Goal: Transaction & Acquisition: Purchase product/service

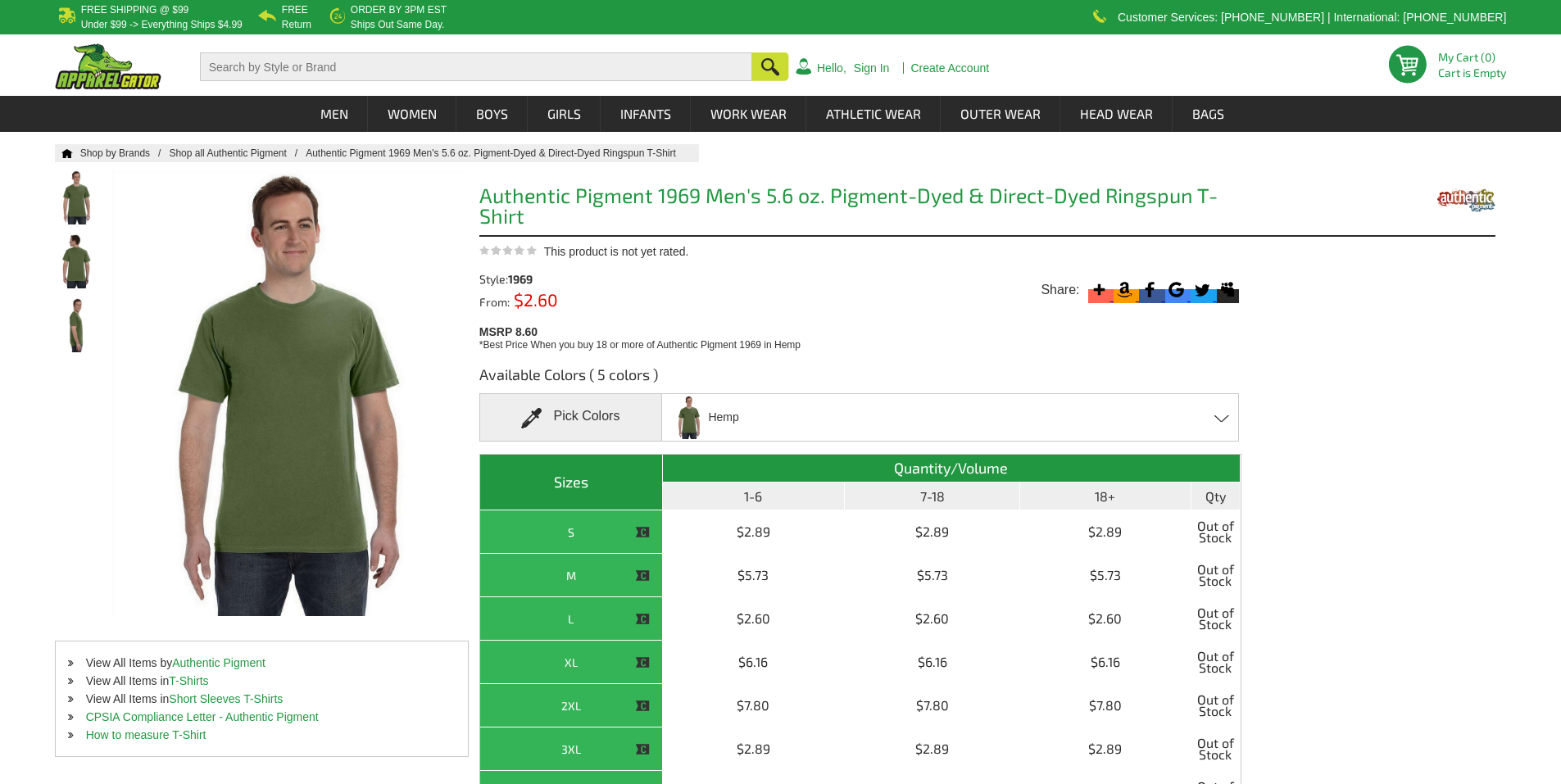
click at [236, 149] on link "Shop all Authentic Pigment" at bounding box center [237, 153] width 137 height 11
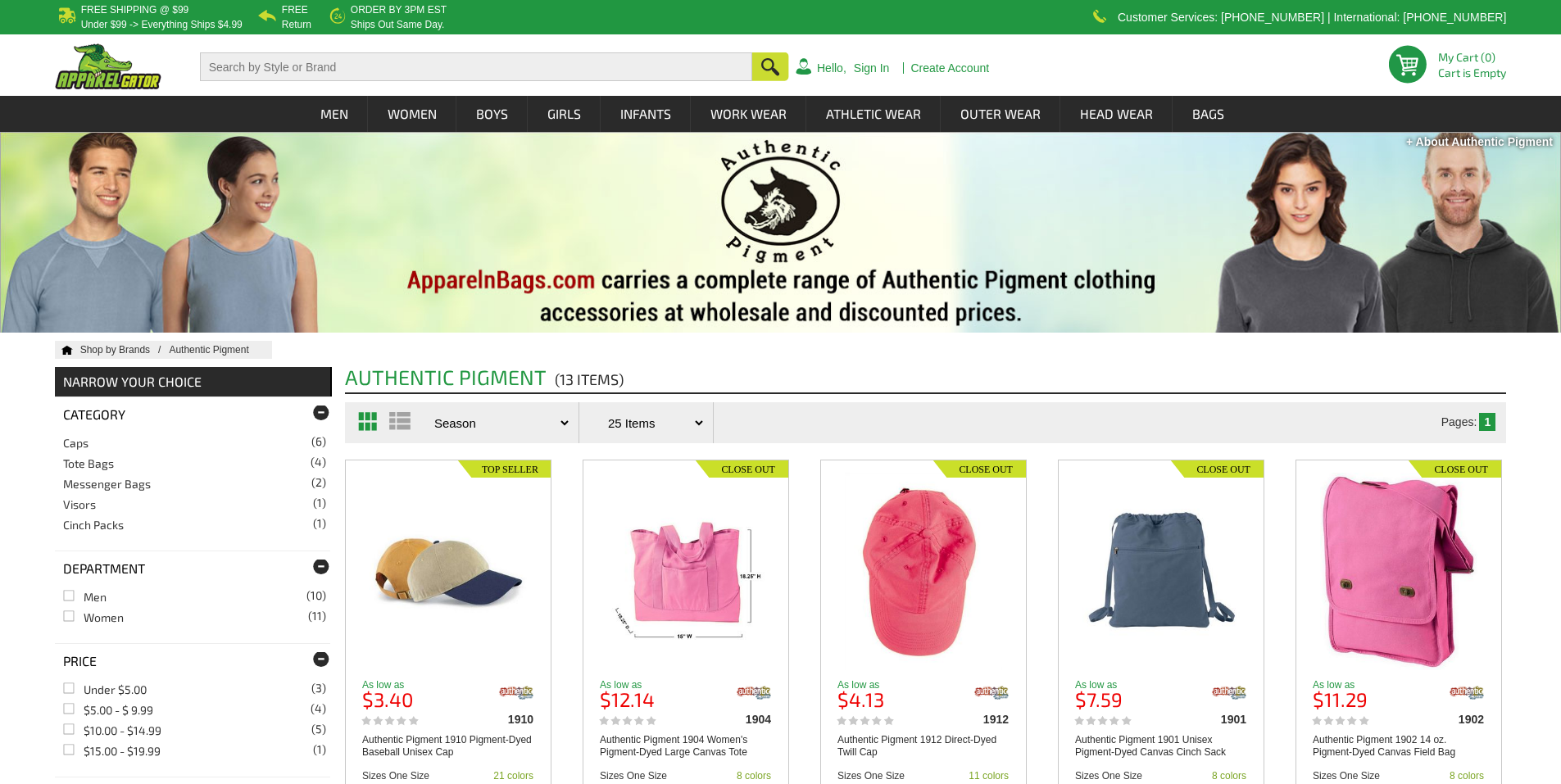
click at [442, 63] on input "text" at bounding box center [476, 66] width 552 height 28
type input "comfort colors"
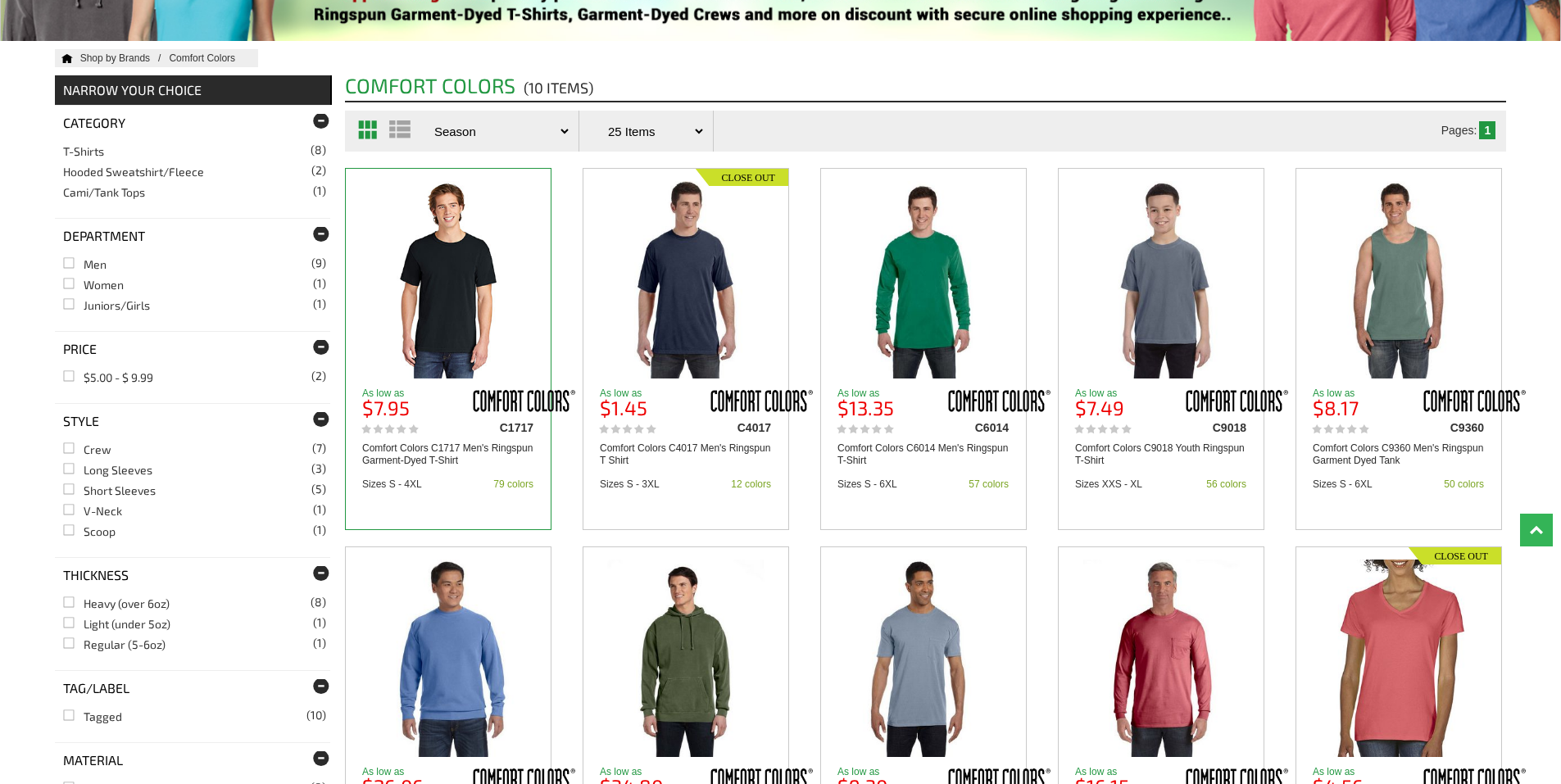
click at [432, 219] on img at bounding box center [448, 279] width 159 height 197
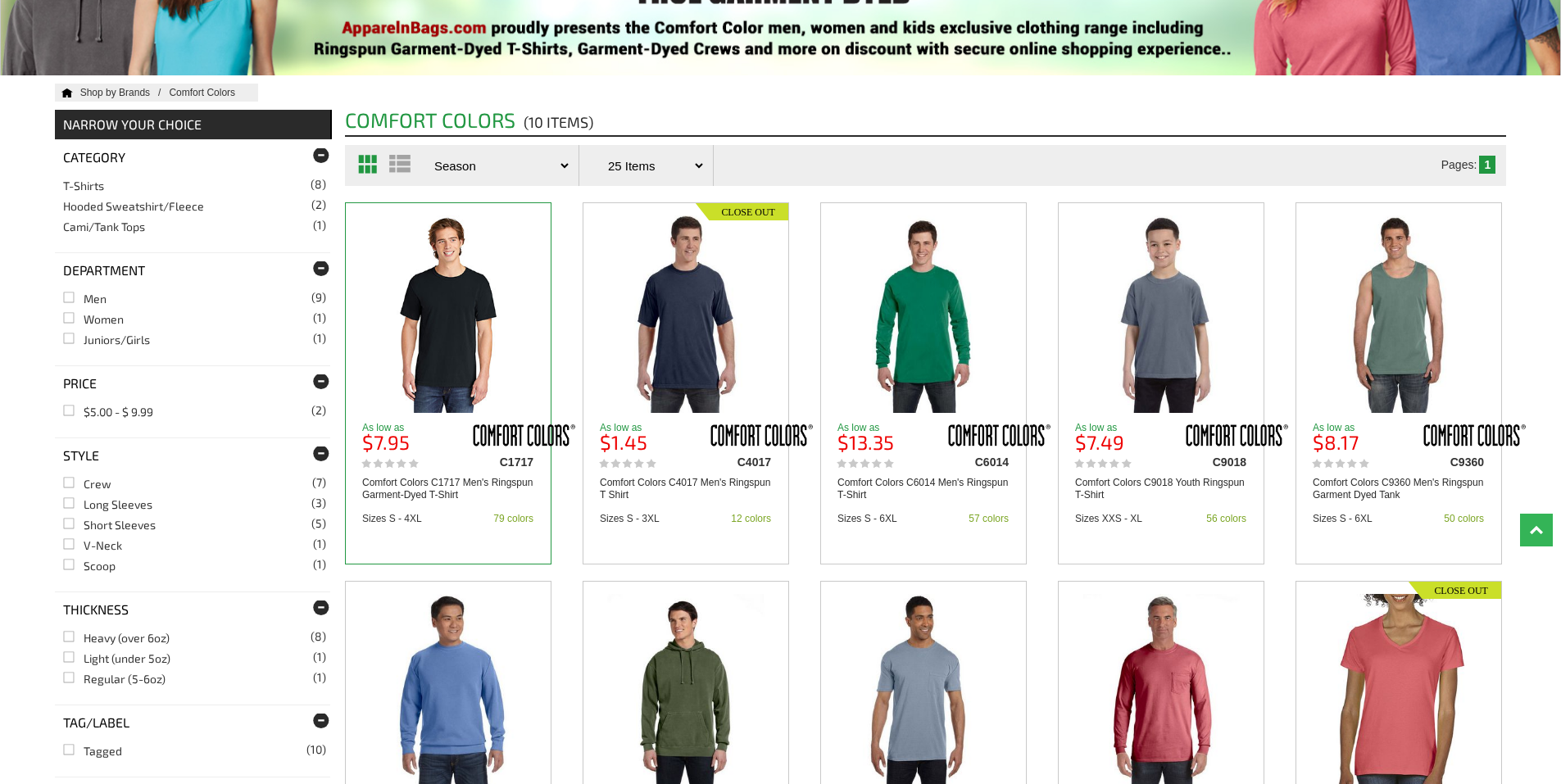
scroll to position [246, 0]
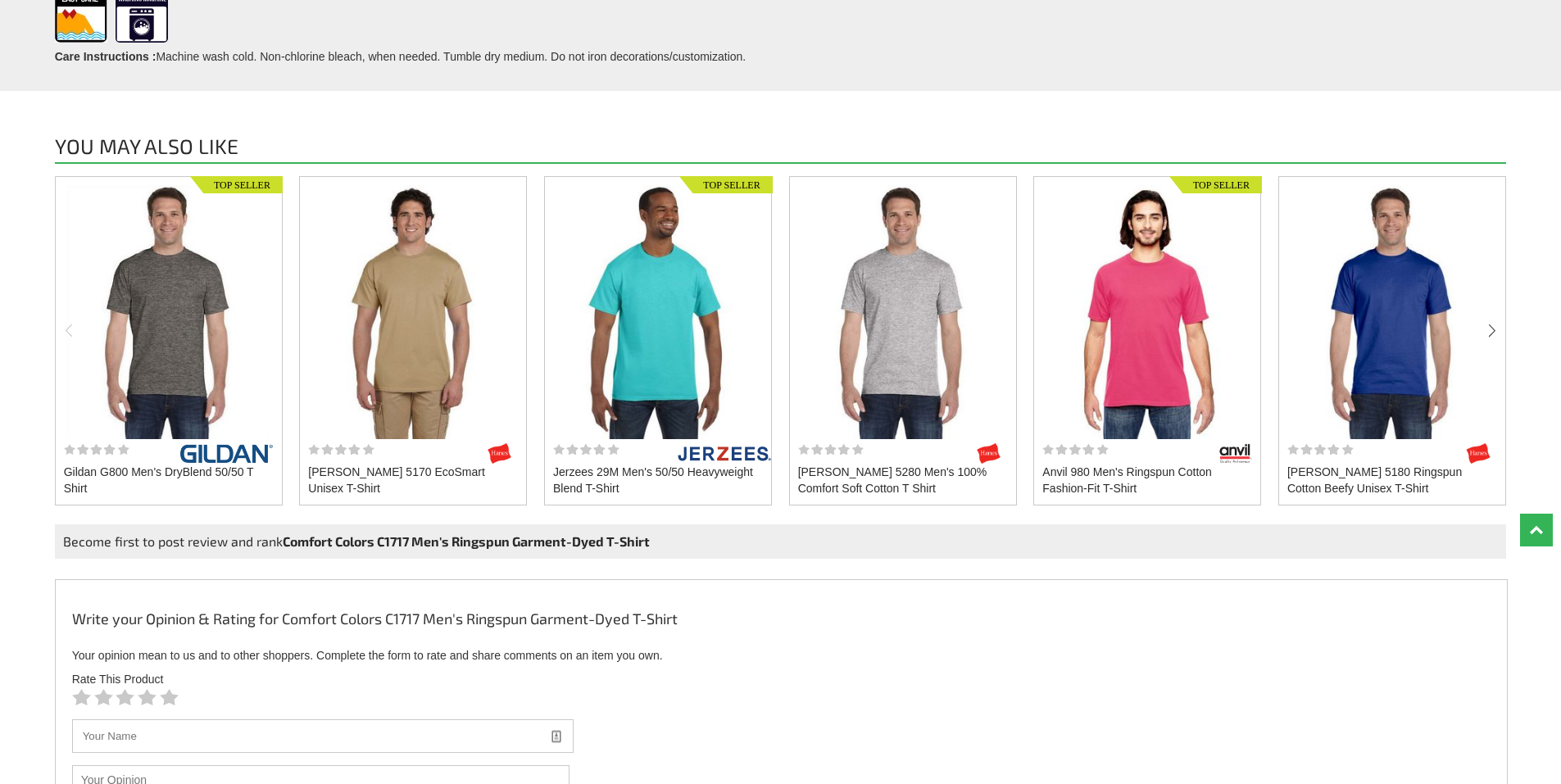
scroll to position [1146, 0]
click at [1496, 326] on div "next" at bounding box center [1492, 330] width 11 height 19
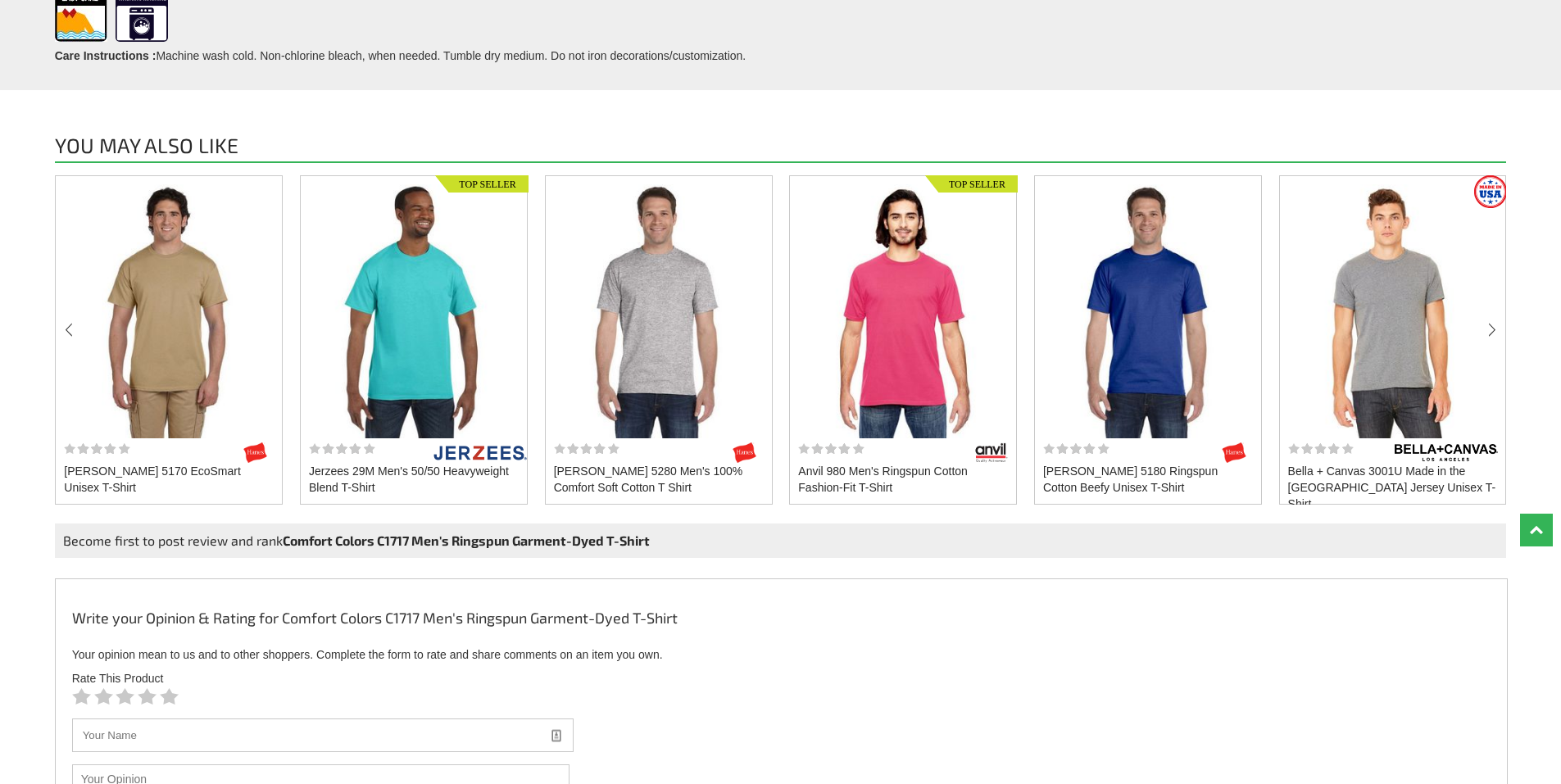
click at [1496, 326] on div "next" at bounding box center [1492, 330] width 11 height 19
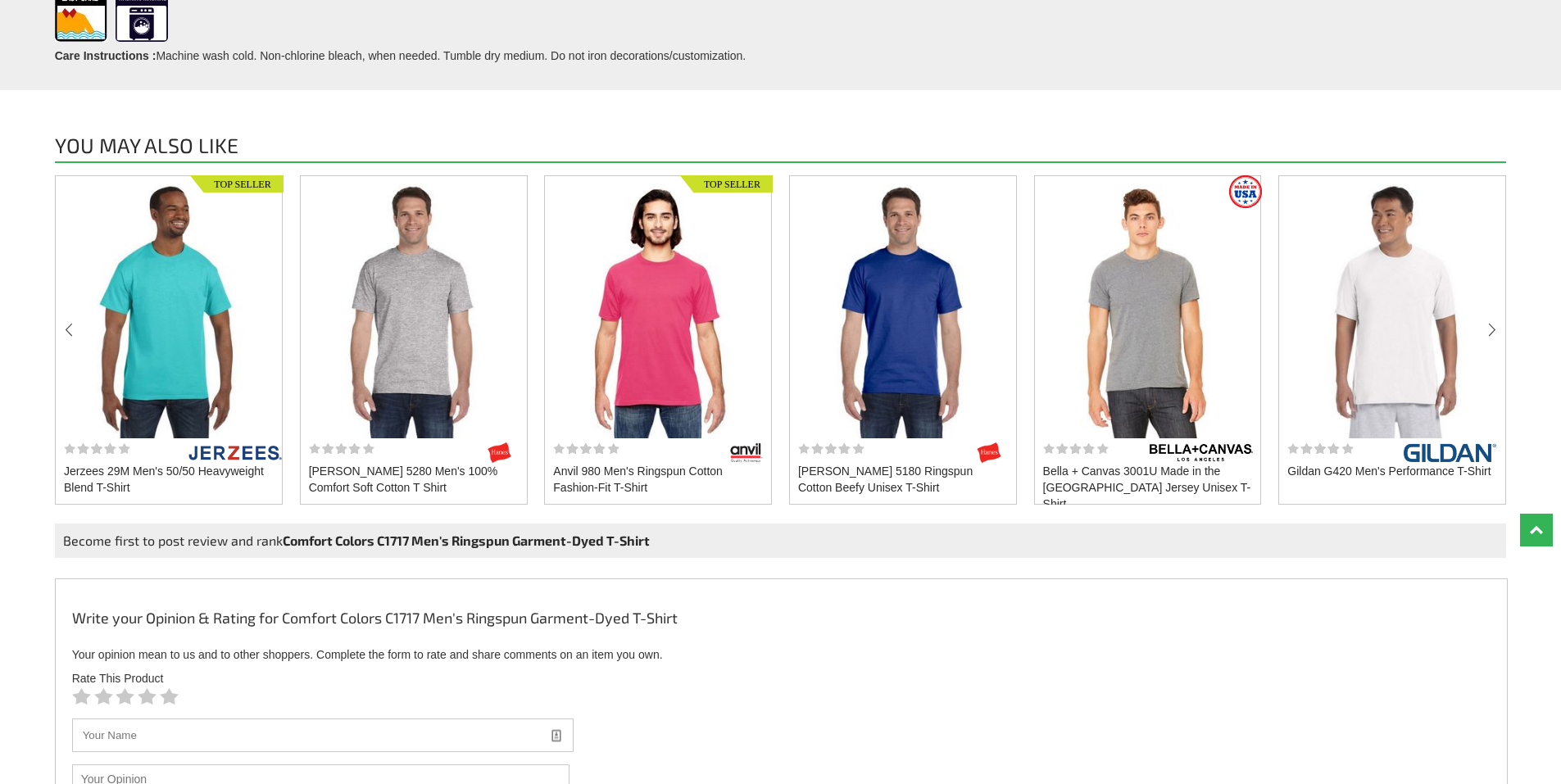
click at [1496, 326] on div "next" at bounding box center [1492, 330] width 11 height 19
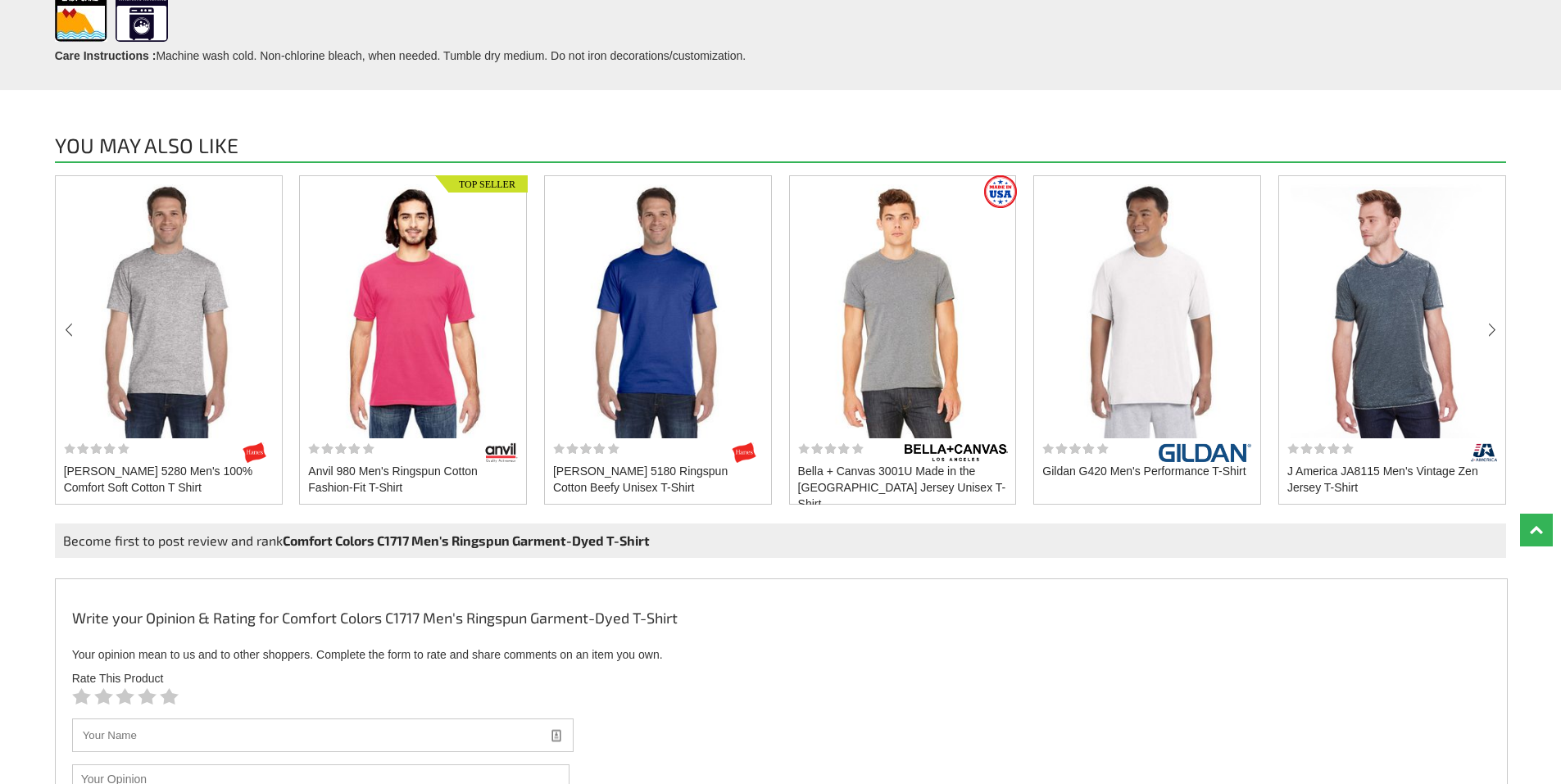
click at [1496, 326] on div "next" at bounding box center [1492, 330] width 11 height 19
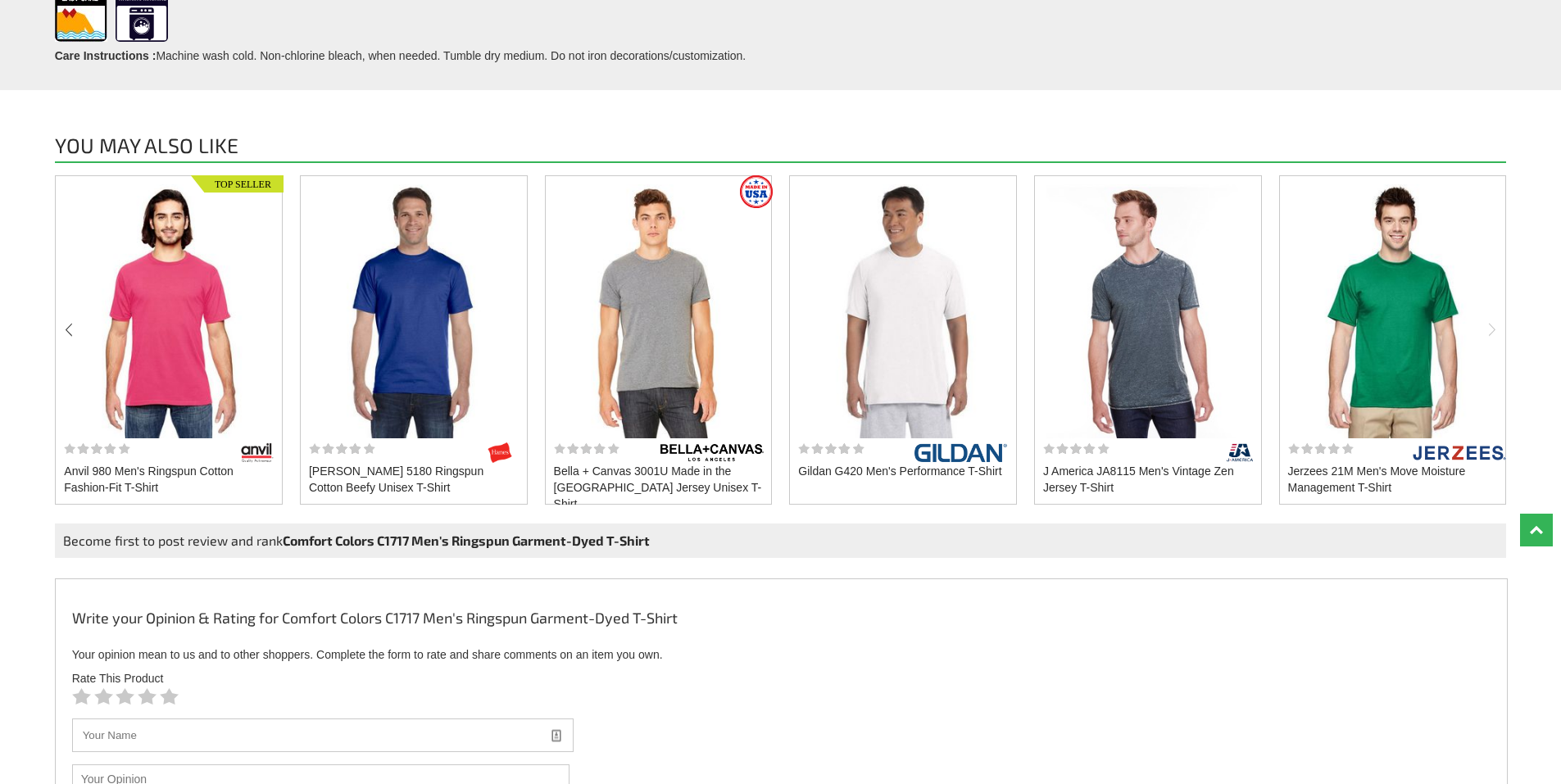
click at [1496, 326] on div "next" at bounding box center [1492, 330] width 11 height 19
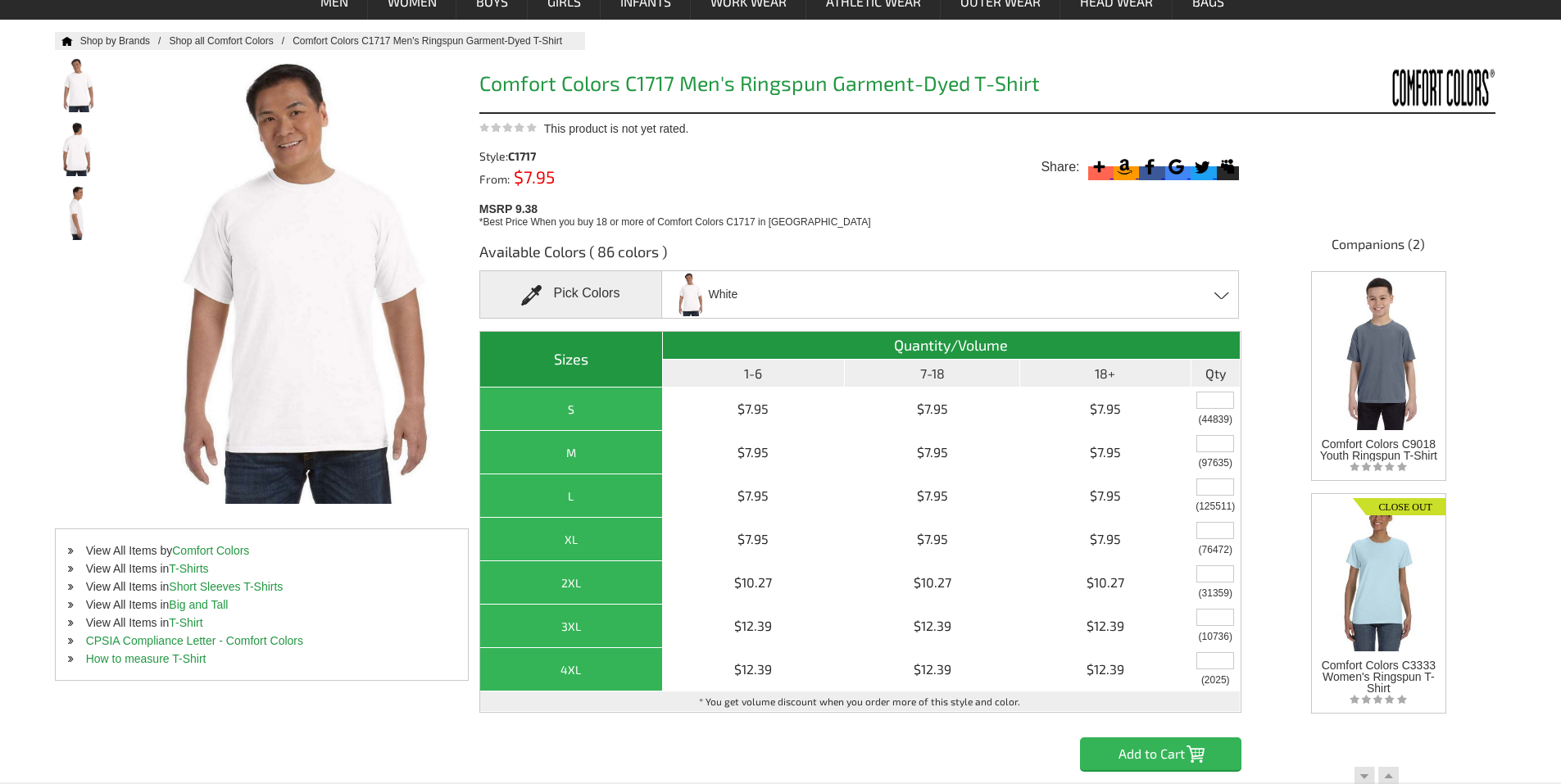
scroll to position [0, 0]
